Goal: Task Accomplishment & Management: Manage account settings

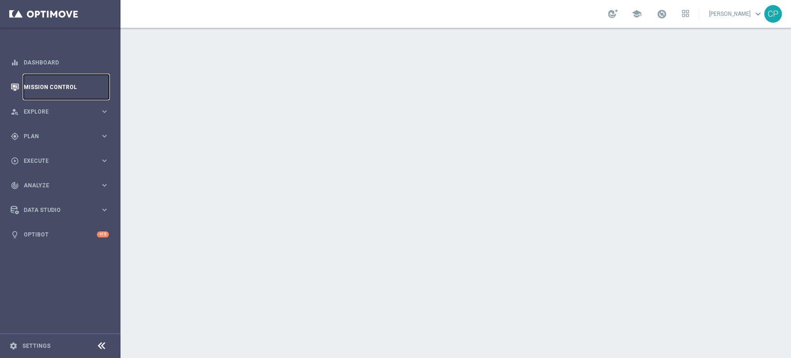
click at [32, 85] on link "Mission Control" at bounding box center [66, 87] width 85 height 25
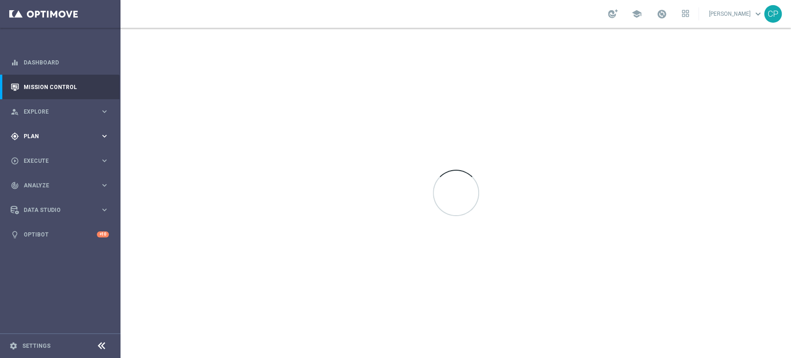
click at [43, 138] on span "Plan" at bounding box center [62, 137] width 76 height 6
click at [42, 153] on link "Target Groups" at bounding box center [60, 155] width 72 height 7
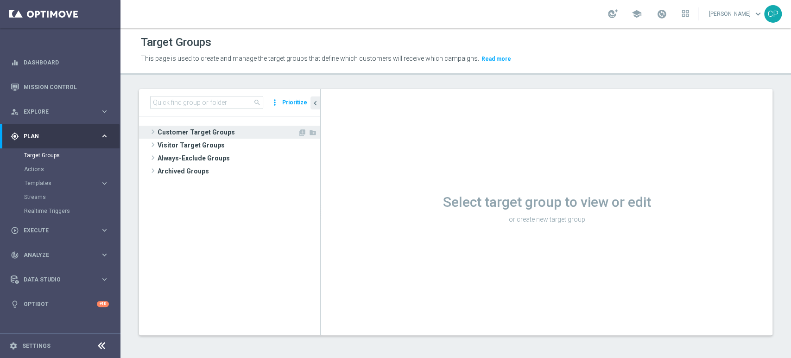
click at [177, 134] on span "Customer Target Groups" at bounding box center [228, 132] width 140 height 13
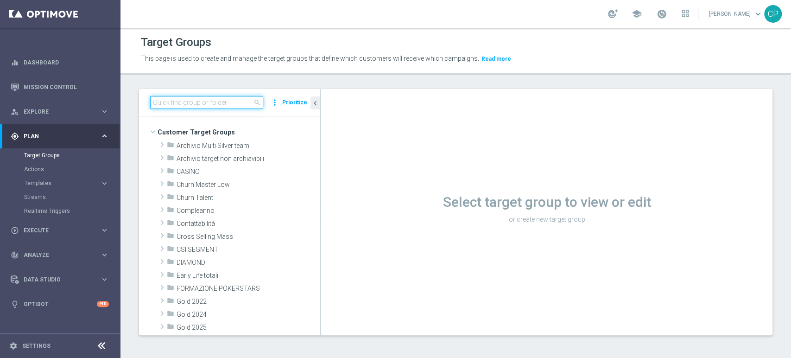
click at [206, 102] on input at bounding box center [206, 102] width 113 height 13
type input "missioni"
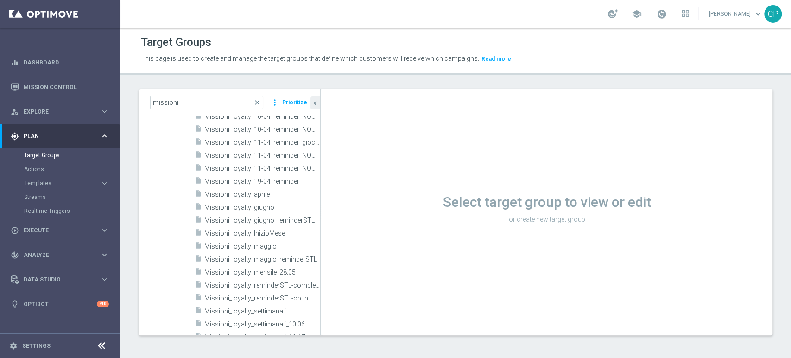
scroll to position [639, 0]
click at [265, 234] on span "Missioni_loyalty_InizioMese" at bounding box center [250, 233] width 93 height 8
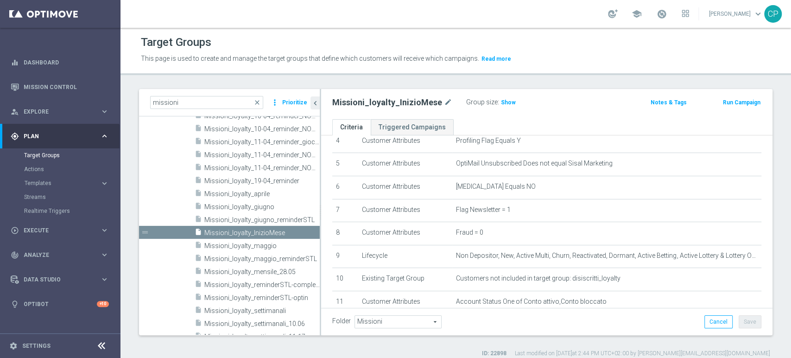
scroll to position [108, 0]
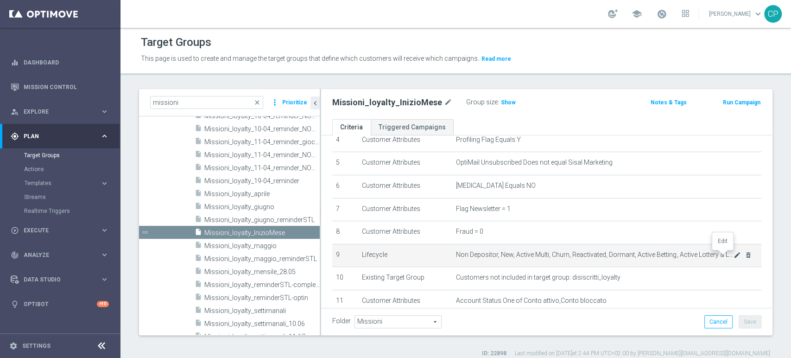
click at [734, 256] on icon "mode_edit" at bounding box center [737, 254] width 7 height 7
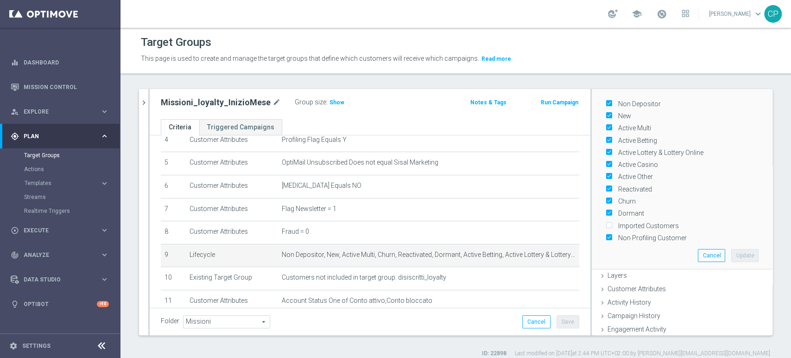
scroll to position [42, 0]
